Goal: Contribute content: Add original content to the website for others to see

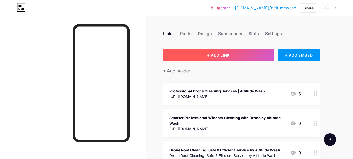
click at [223, 56] on span "+ ADD LINK" at bounding box center [218, 55] width 22 height 4
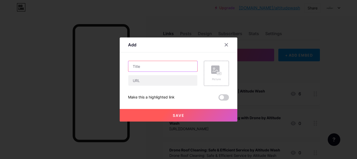
click at [151, 68] on input "text" at bounding box center [162, 66] width 69 height 10
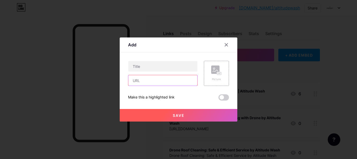
click at [152, 79] on input "text" at bounding box center [162, 80] width 69 height 10
paste input "[URL][DOMAIN_NAME]"
type input "[URL][DOMAIN_NAME]"
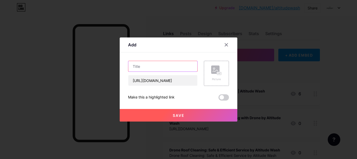
click at [151, 66] on input "text" at bounding box center [162, 66] width 69 height 10
click at [180, 67] on input "text" at bounding box center [162, 66] width 69 height 10
paste input "Drone Exterior Cleaning: A Smarter Choice for Businesses with Altitude Wash"
type input "Drone Exterior Cleaning: A Smarter Choice for Businesses with Altitude Wash"
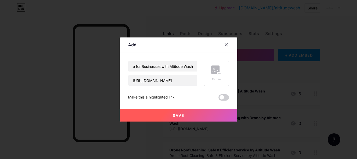
click at [211, 114] on button "Save" at bounding box center [179, 115] width 118 height 13
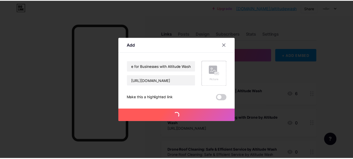
scroll to position [0, 0]
